Goal: Register for event/course

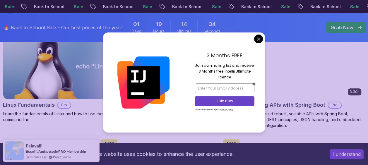
scroll to position [214, 0]
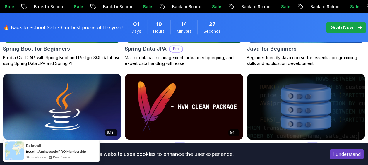
scroll to position [374, 0]
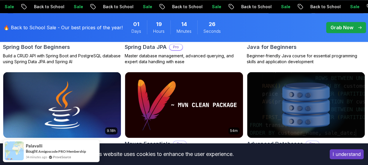
click at [284, 49] on h2 "Java for Beginners" at bounding box center [272, 47] width 50 height 8
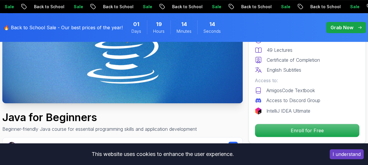
scroll to position [110, 0]
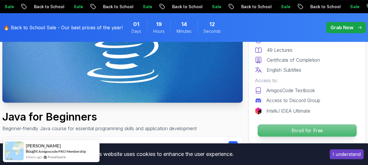
click at [280, 134] on p "Enroll for Free" at bounding box center [307, 130] width 99 height 12
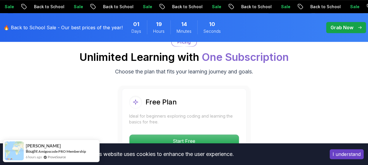
scroll to position [1243, 0]
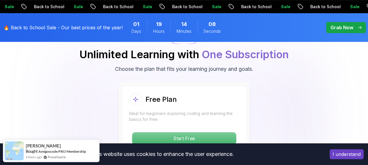
click at [217, 132] on p "Start Free" at bounding box center [184, 138] width 104 height 12
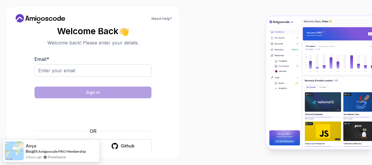
click at [164, 136] on section "Welcome Back 👋 Welcome back! Please enter your details. Email * Sign in OR Goog…" at bounding box center [93, 89] width 158 height 138
click at [180, 128] on div "Need Help? Welcome Back 👋 Welcome back! Please enter your details. Email * Sign…" at bounding box center [93, 82] width 186 height 165
click at [124, 76] on input "Email *" at bounding box center [93, 70] width 117 height 12
click at [78, 139] on button "Google" at bounding box center [63, 146] width 57 height 14
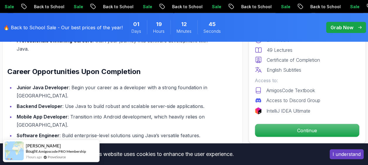
scroll to position [725, 0]
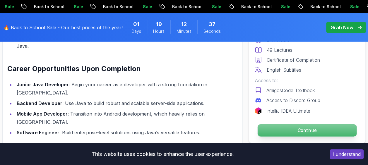
click at [309, 130] on p "Continue" at bounding box center [307, 130] width 99 height 12
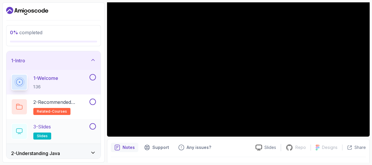
scroll to position [98, 0]
